Goal: Communication & Community: Connect with others

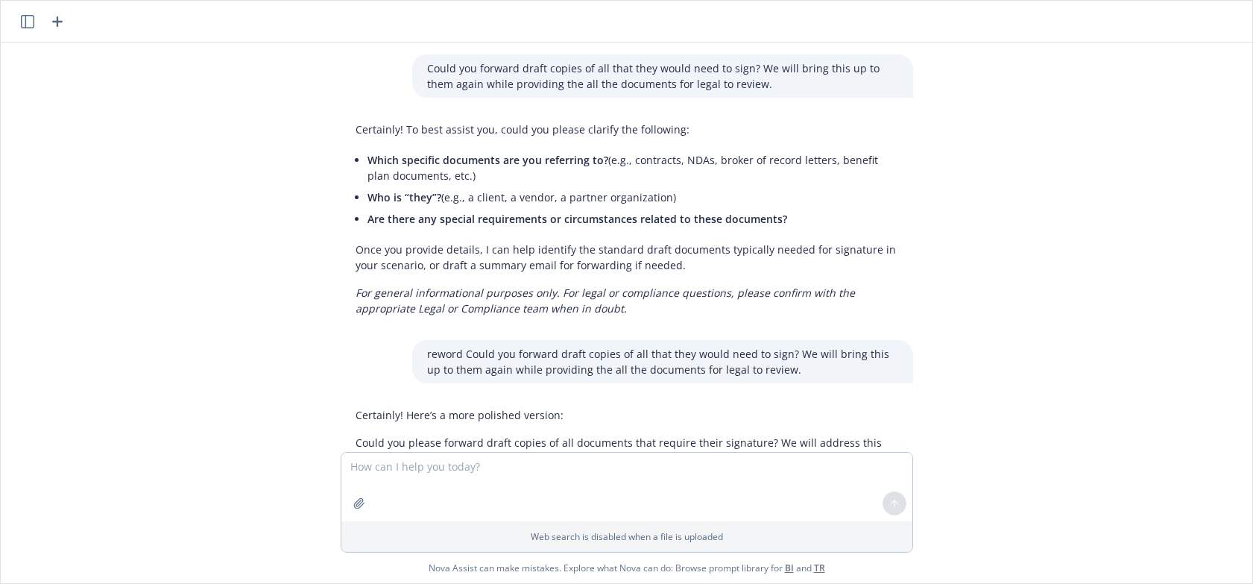
scroll to position [3663, 0]
